Goal: Information Seeking & Learning: Compare options

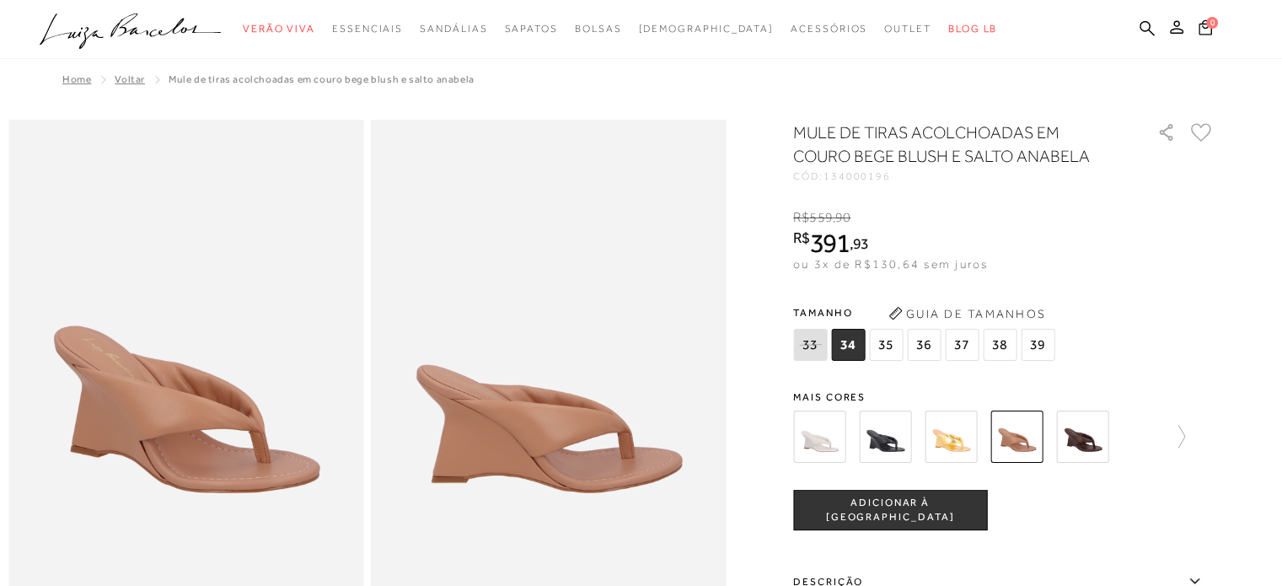
click at [888, 346] on span "35" at bounding box center [886, 345] width 34 height 32
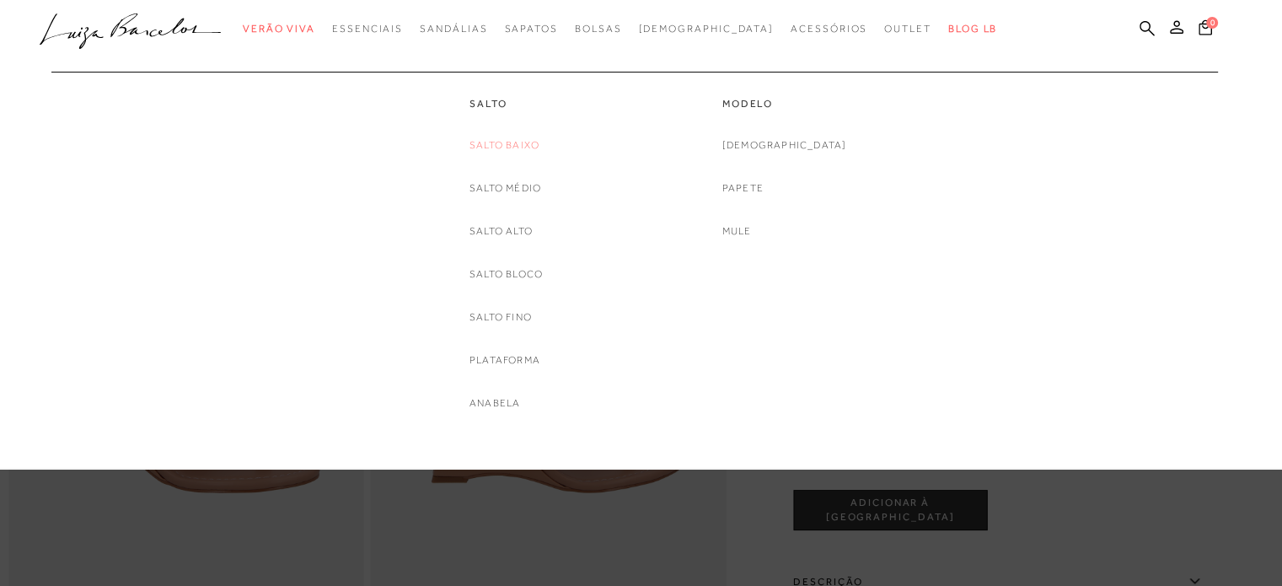
click at [482, 147] on link "Salto Baixo" at bounding box center [505, 146] width 70 height 18
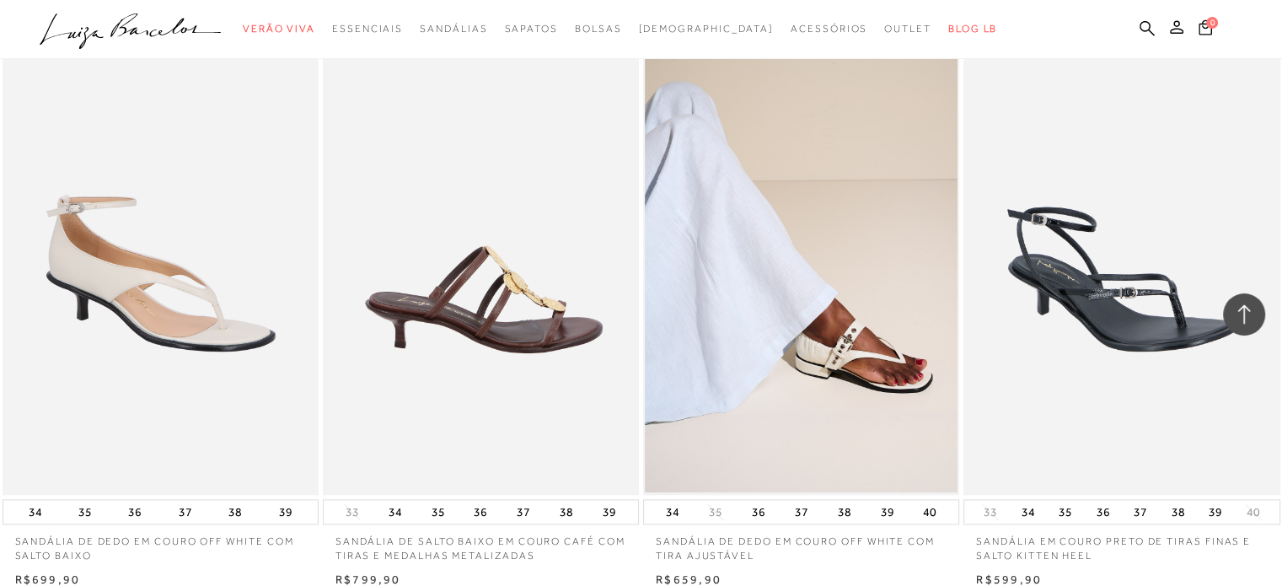
scroll to position [1855, 0]
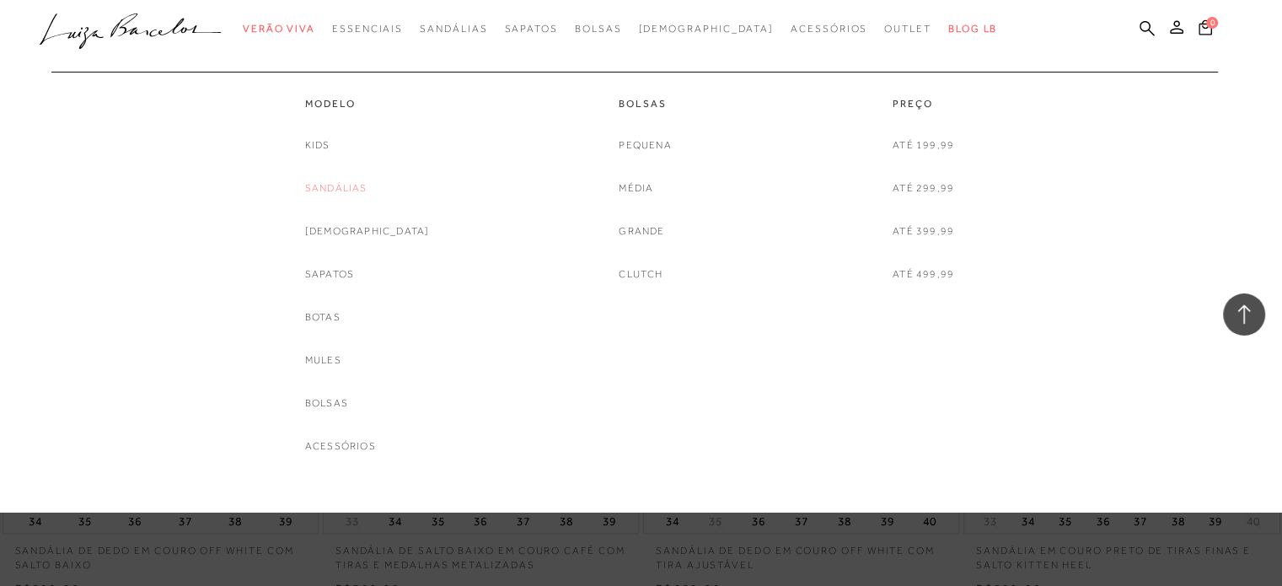
click at [368, 187] on link "Sandálias" at bounding box center [336, 189] width 62 height 18
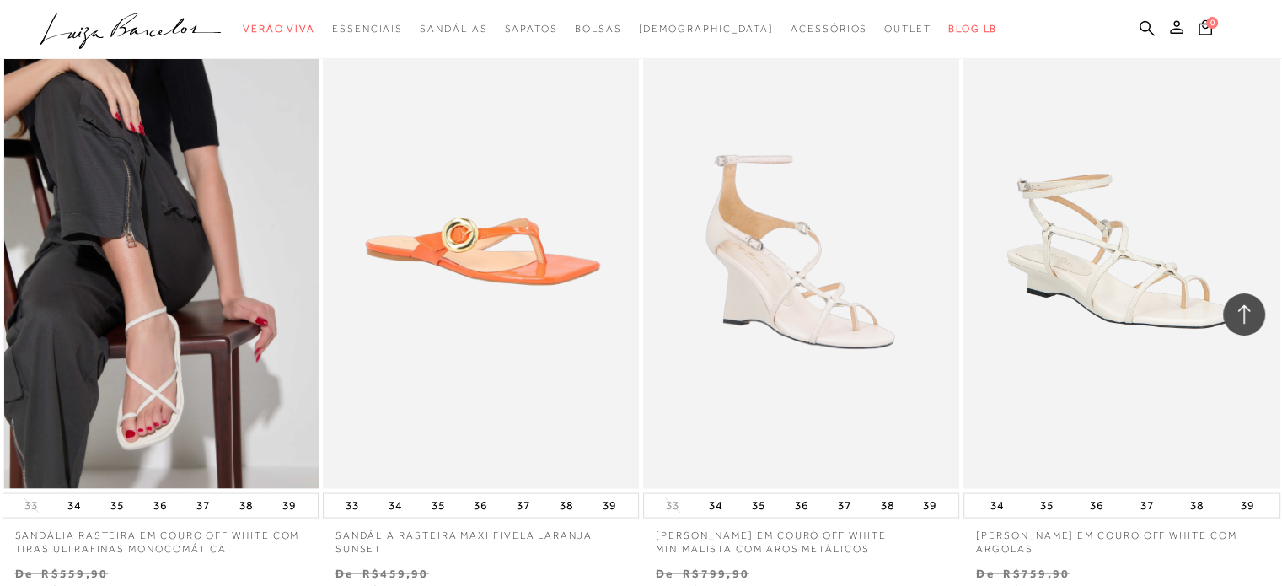
scroll to position [3456, 0]
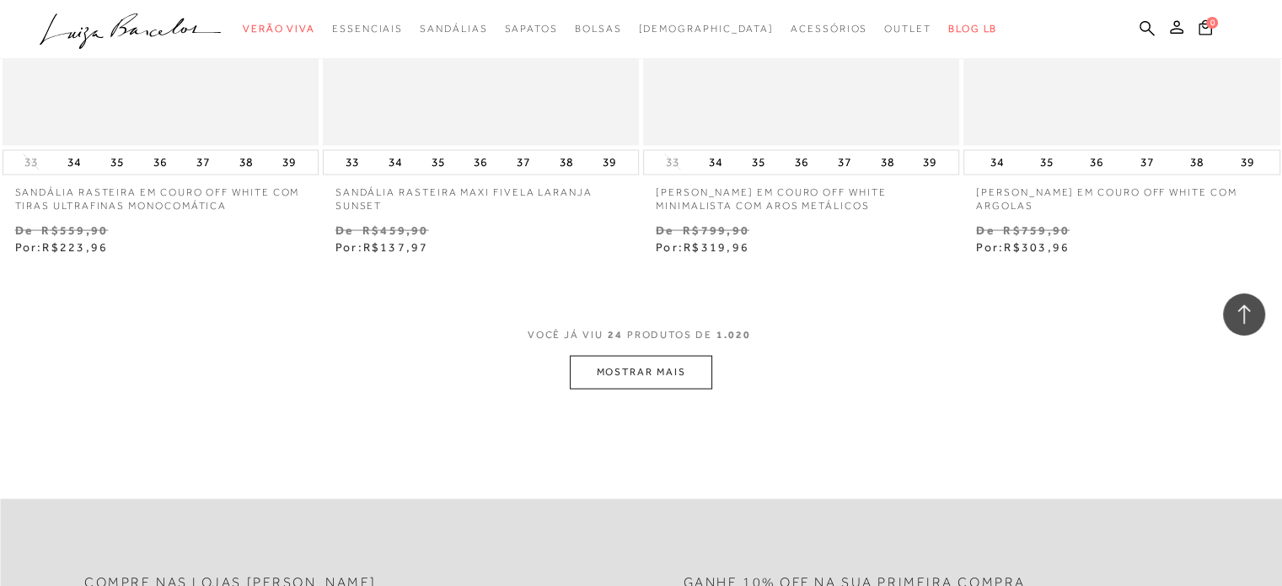
click at [637, 367] on button "MOSTRAR MAIS" at bounding box center [641, 372] width 142 height 33
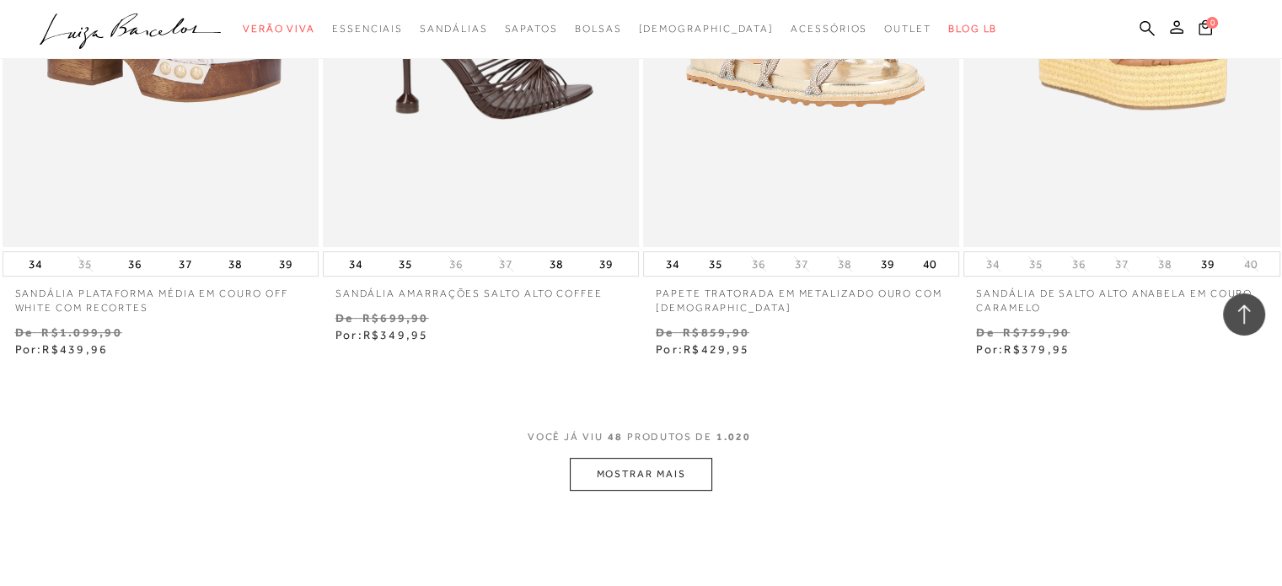
scroll to position [7081, 0]
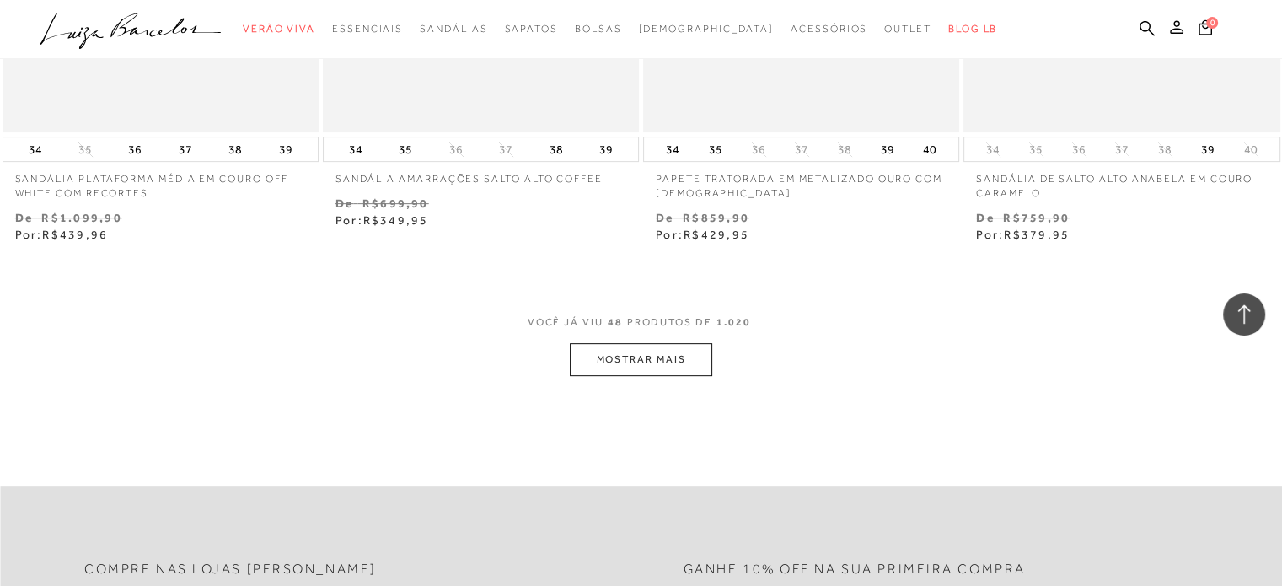
click at [621, 352] on button "MOSTRAR MAIS" at bounding box center [641, 359] width 142 height 33
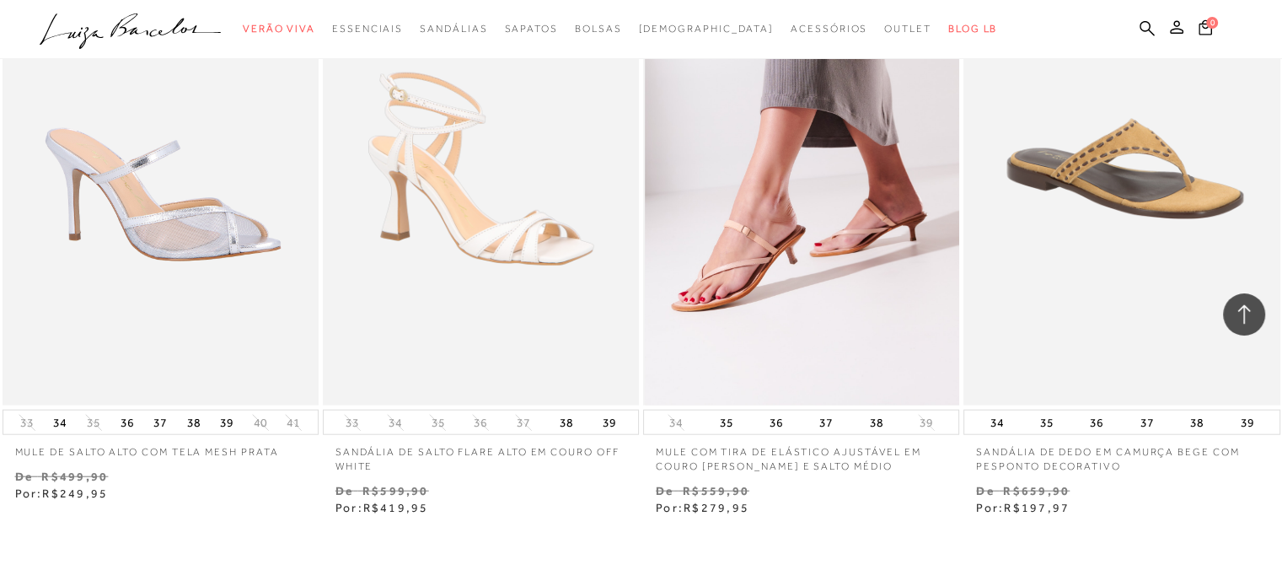
scroll to position [10622, 0]
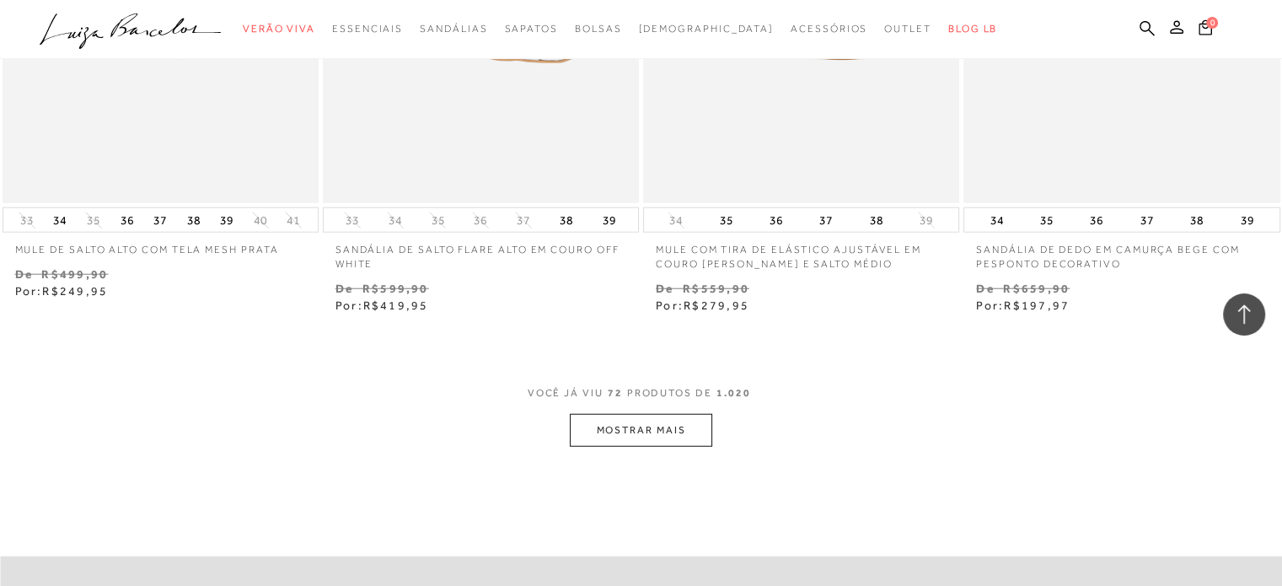
click at [698, 420] on button "MOSTRAR MAIS" at bounding box center [641, 430] width 142 height 33
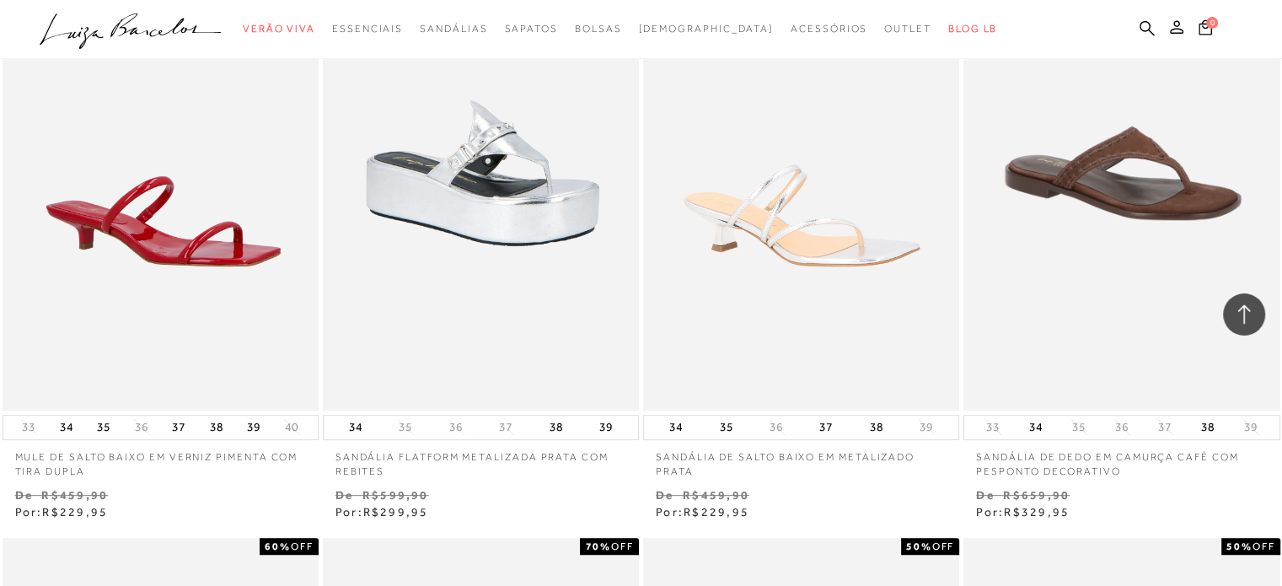
scroll to position [13320, 0]
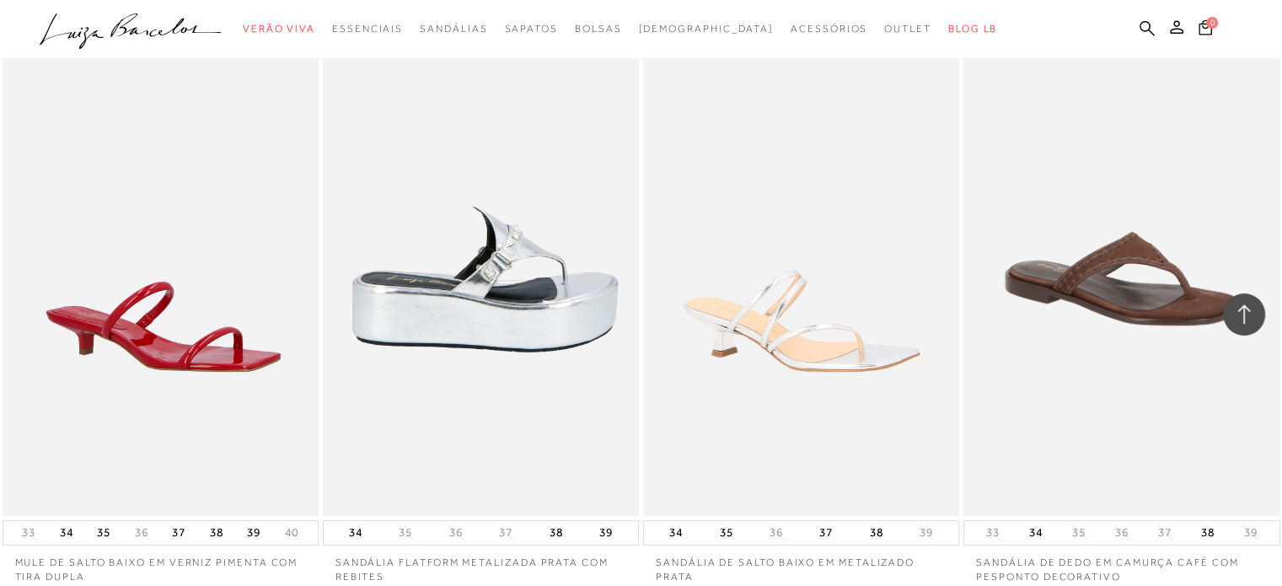
click at [465, 309] on img at bounding box center [482, 278] width 314 height 475
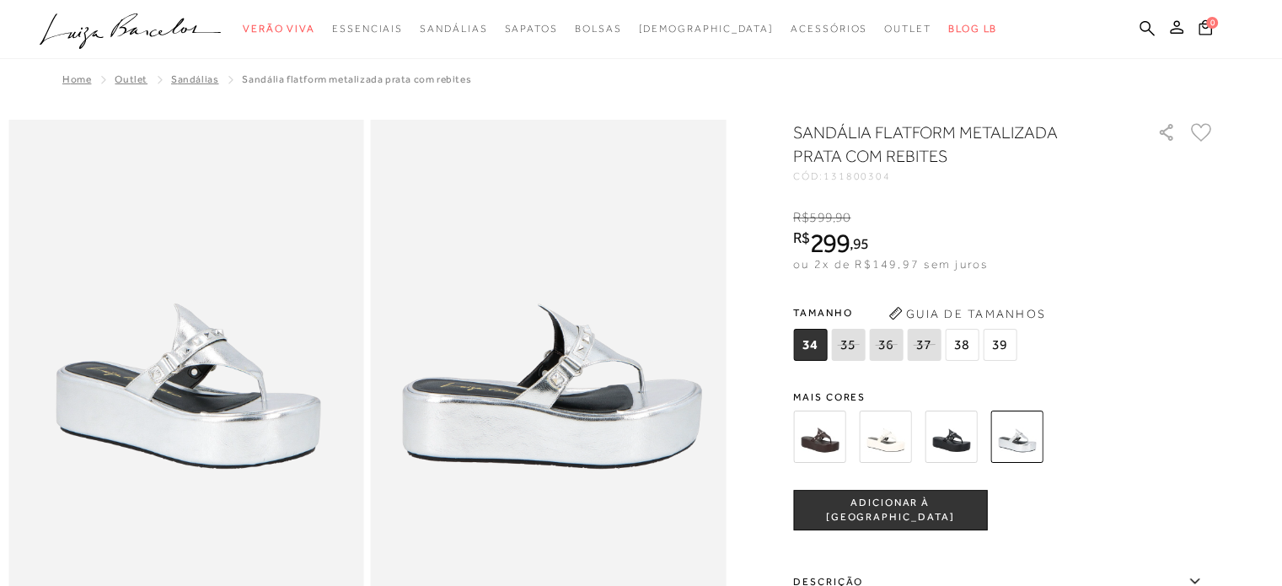
click at [894, 434] on img at bounding box center [885, 437] width 52 height 52
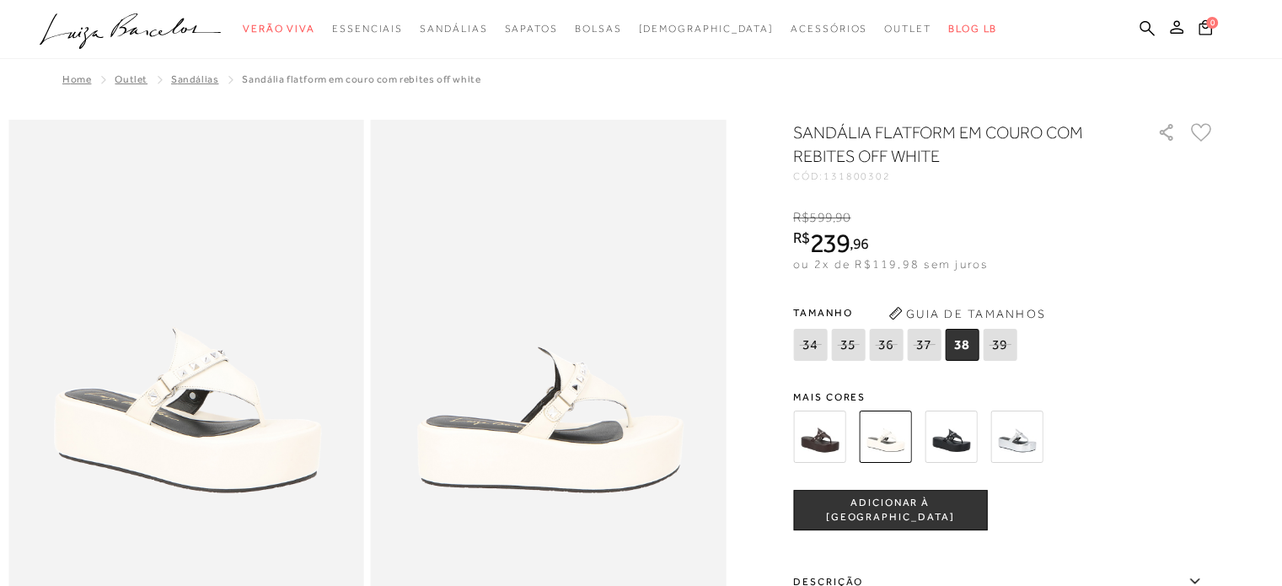
click at [832, 454] on img at bounding box center [819, 437] width 52 height 52
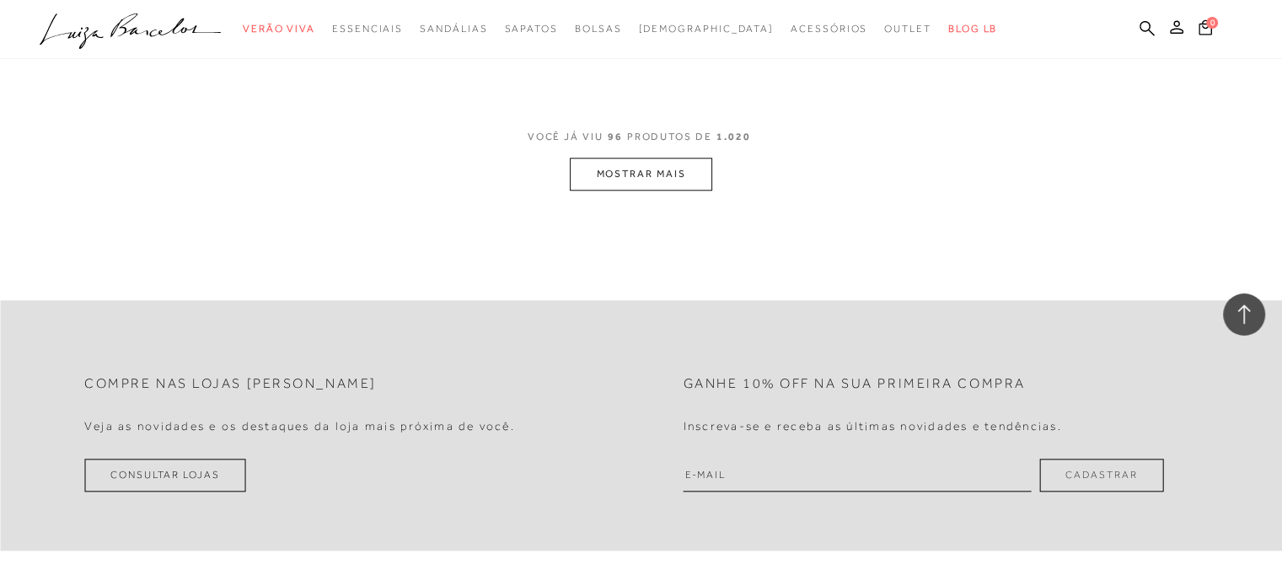
scroll to position [14500, 0]
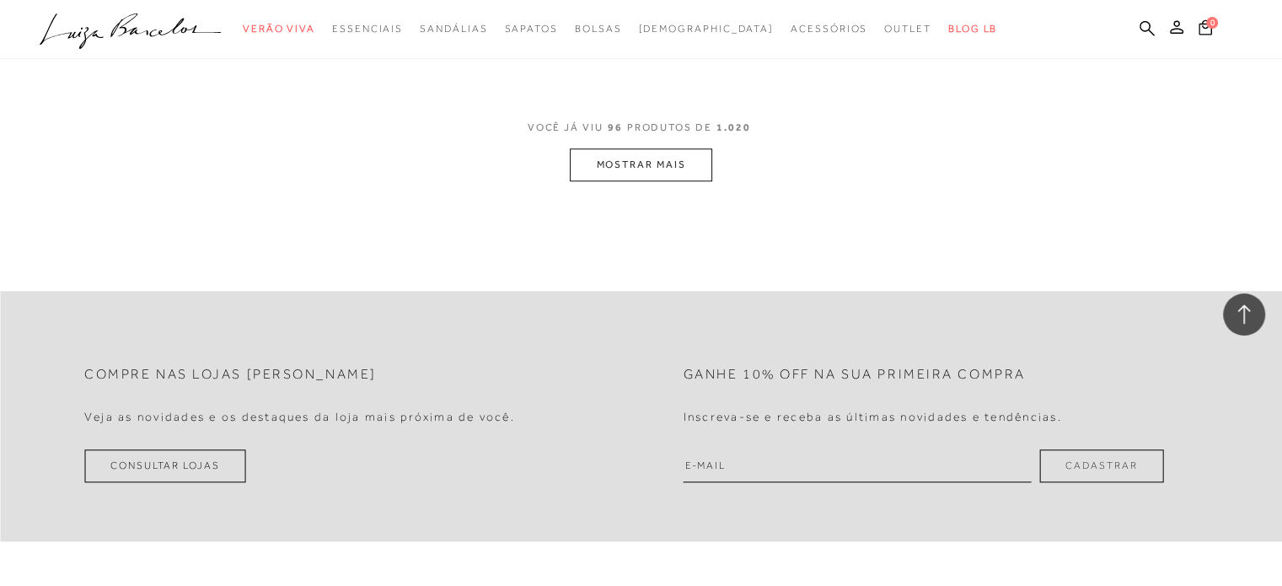
click at [677, 164] on button "MOSTRAR MAIS" at bounding box center [641, 164] width 142 height 33
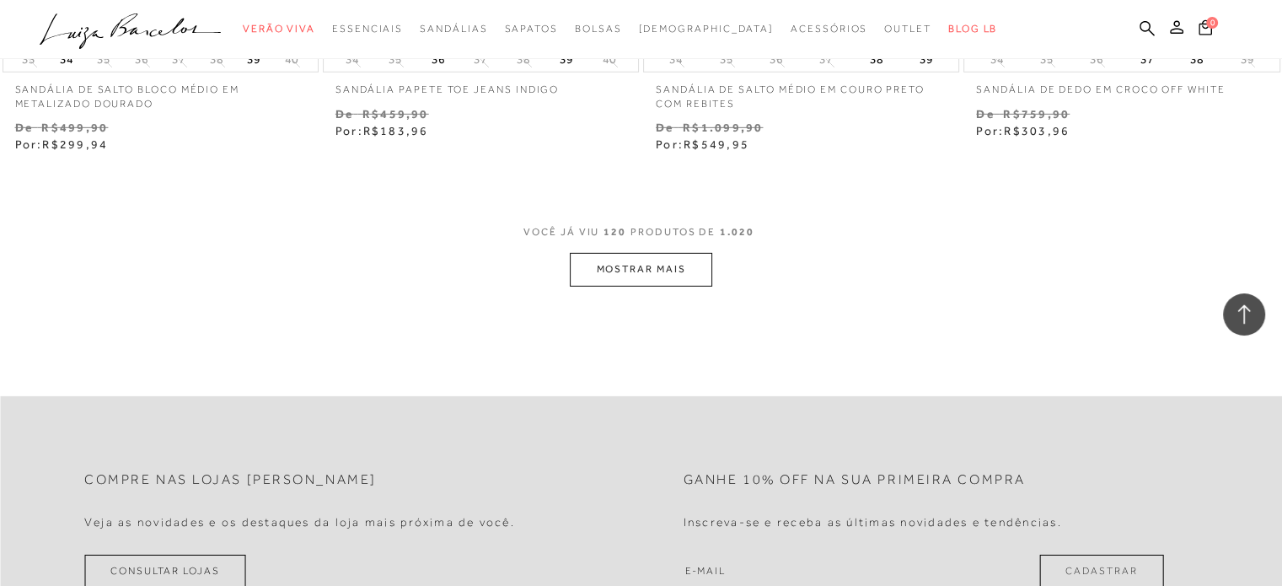
scroll to position [18040, 0]
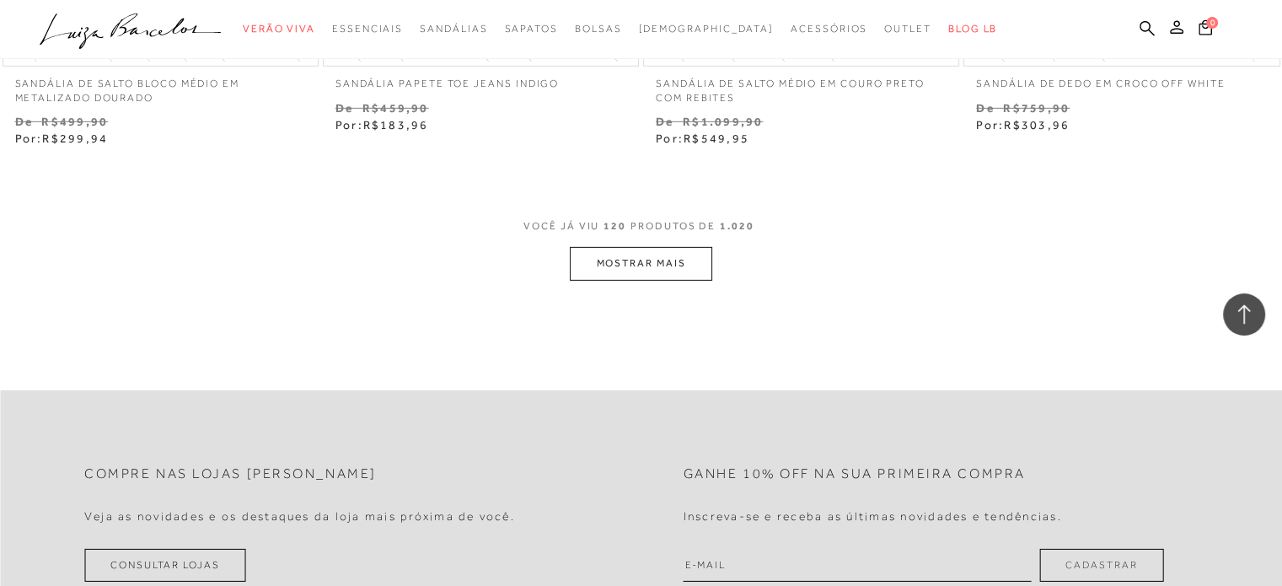
click at [661, 247] on button "MOSTRAR MAIS" at bounding box center [641, 263] width 142 height 33
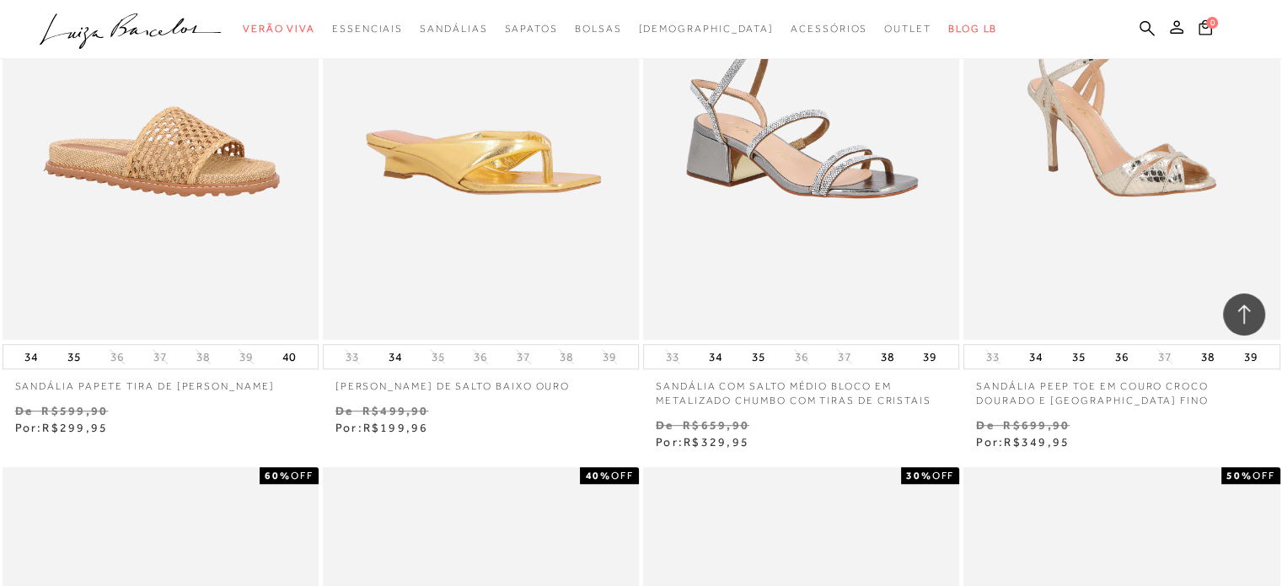
scroll to position [20148, 0]
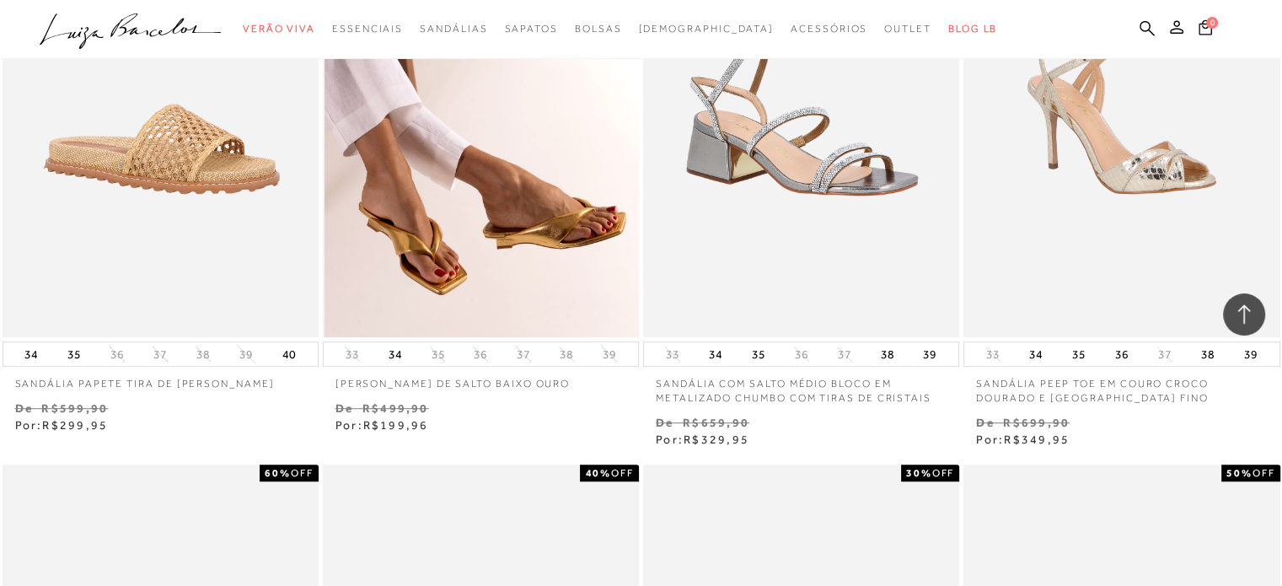
click at [518, 222] on img at bounding box center [482, 100] width 314 height 475
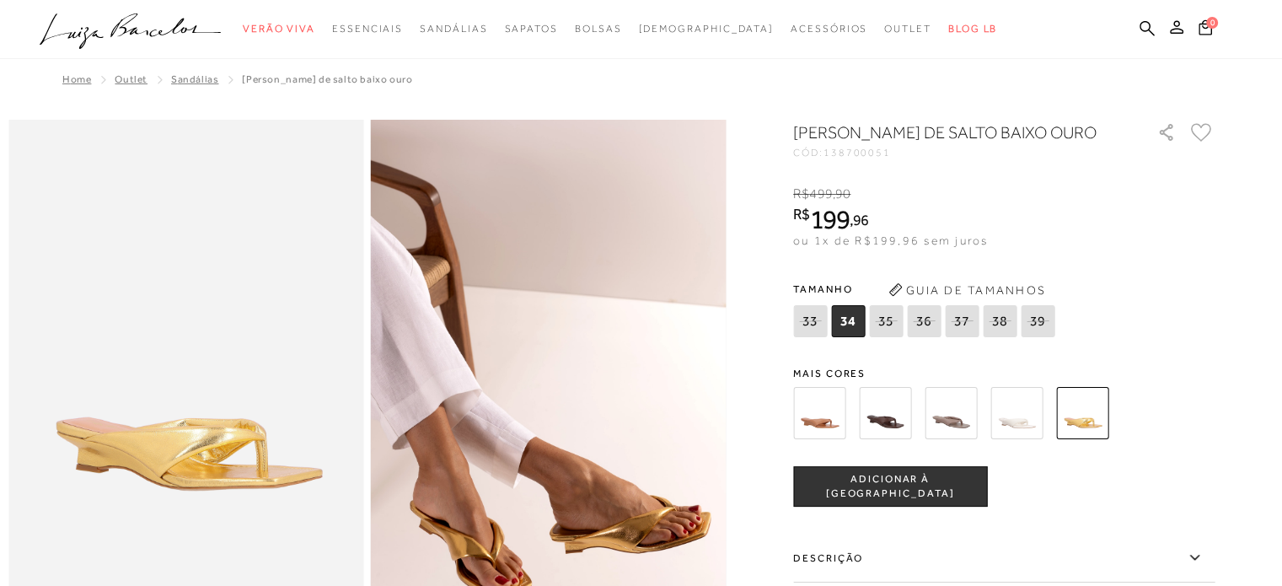
click at [831, 408] on img at bounding box center [819, 413] width 52 height 52
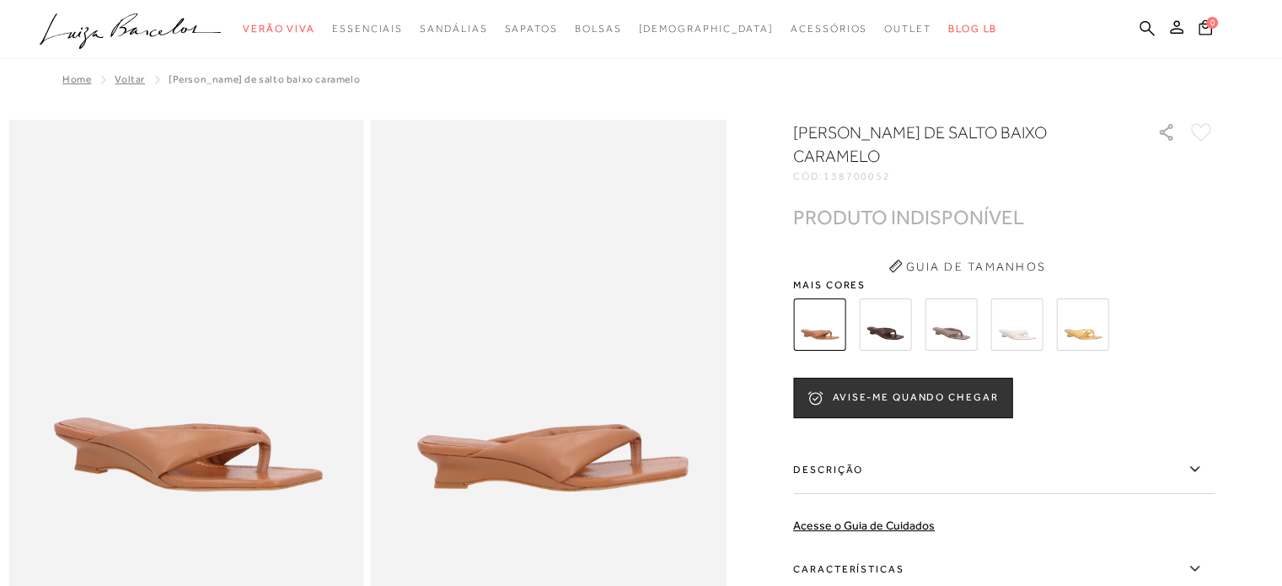
click at [881, 340] on img at bounding box center [885, 324] width 52 height 52
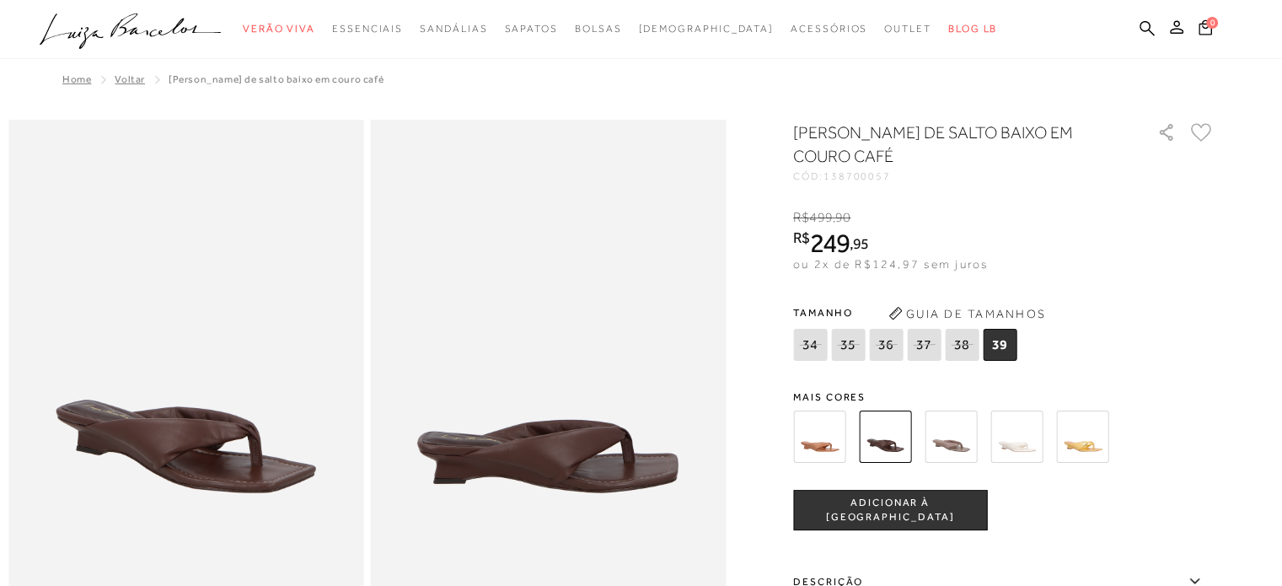
click at [951, 434] on img at bounding box center [951, 437] width 52 height 52
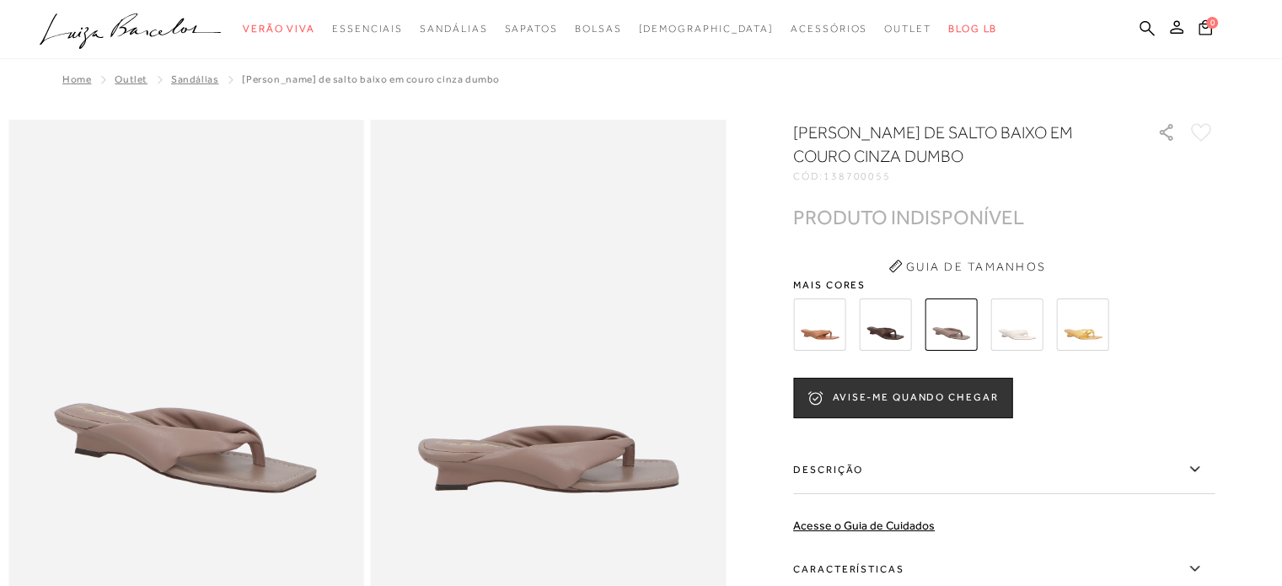
click at [1032, 337] on img at bounding box center [1017, 324] width 52 height 52
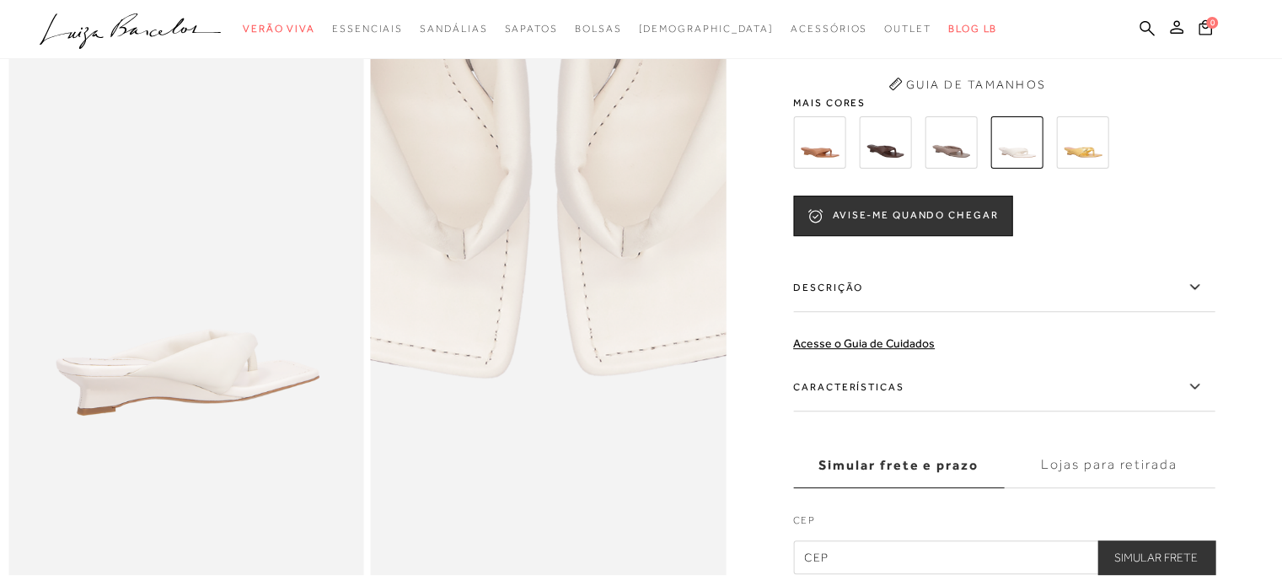
scroll to position [927, 0]
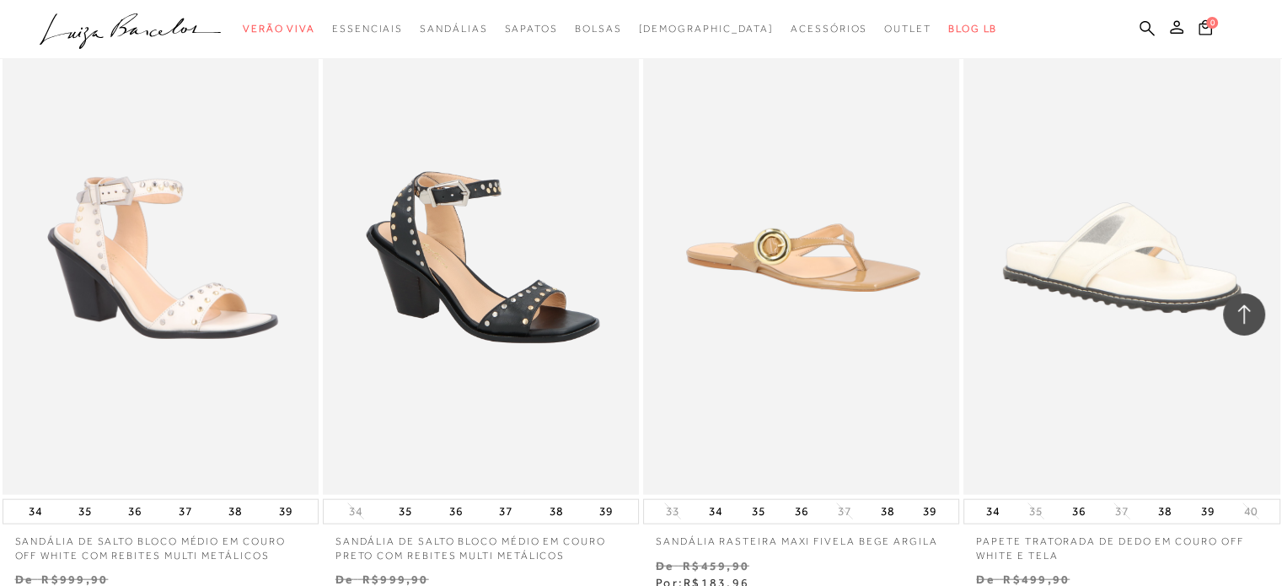
scroll to position [4637, 0]
